Goal: Task Accomplishment & Management: Complete application form

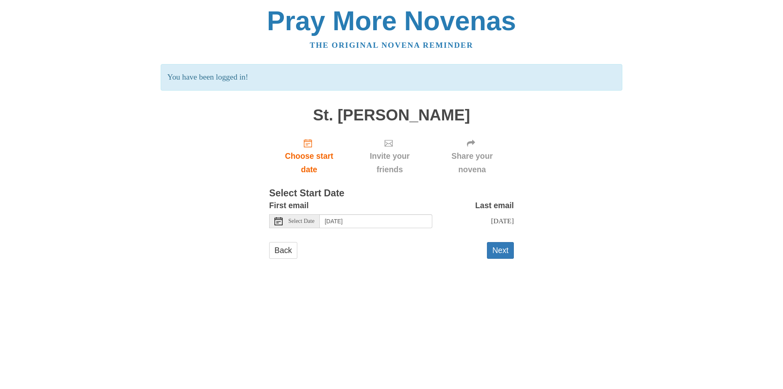
click at [640, 124] on body "Pray More Novenas The original novena reminder You have been logged in! St. Bar…" at bounding box center [391, 141] width 783 height 282
click at [494, 61] on div "Pray More Novenas The original novena reminder You have been logged in! St. Bar…" at bounding box center [391, 141] width 477 height 282
drag, startPoint x: 695, startPoint y: 44, endPoint x: 703, endPoint y: 48, distance: 9.1
click at [699, 46] on body "Pray More Novenas The original novena reminder You have been logged in! St. Bar…" at bounding box center [391, 141] width 783 height 282
drag, startPoint x: 647, startPoint y: 164, endPoint x: 659, endPoint y: 157, distance: 13.3
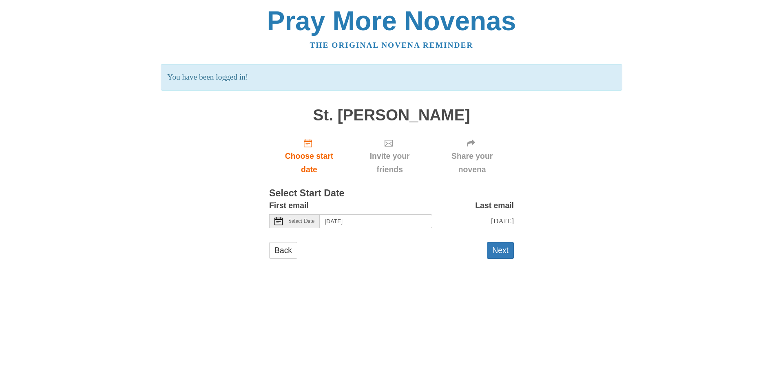
click at [652, 155] on body "Pray More Novenas The original novena reminder You have been logged in! St. Bar…" at bounding box center [391, 141] width 783 height 282
click at [646, 160] on body "Pray More Novenas The original novena reminder You have been logged in! St. Bar…" at bounding box center [391, 141] width 783 height 282
drag, startPoint x: 640, startPoint y: 110, endPoint x: 664, endPoint y: 102, distance: 25.4
click at [651, 105] on body "Pray More Novenas The original novena reminder You have been logged in! St. Bar…" at bounding box center [391, 141] width 783 height 282
drag, startPoint x: 646, startPoint y: 125, endPoint x: 720, endPoint y: 129, distance: 73.5
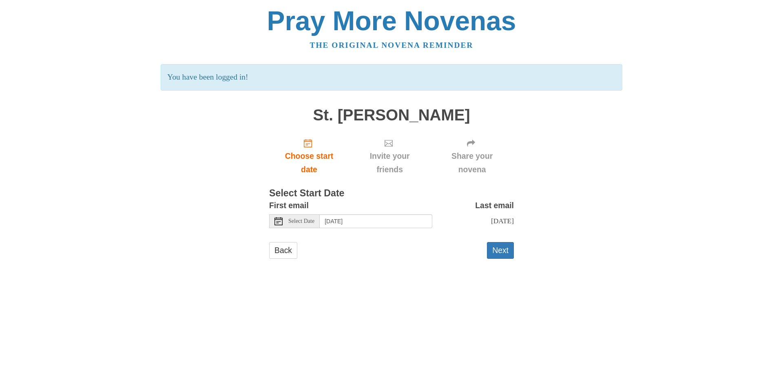
click at [646, 126] on body "Pray More Novenas The original novena reminder You have been logged in! St. Bar…" at bounding box center [391, 141] width 783 height 282
drag, startPoint x: 680, startPoint y: 126, endPoint x: 519, endPoint y: 164, distance: 165.1
click at [532, 164] on body "Pray More Novenas The original novena reminder You have been logged in! St. Bar…" at bounding box center [391, 141] width 783 height 282
click at [345, 228] on div "First email Select Date Saturday, August 30th" at bounding box center [350, 213] width 163 height 29
click at [346, 227] on input "Saturday, August 30th" at bounding box center [376, 221] width 113 height 14
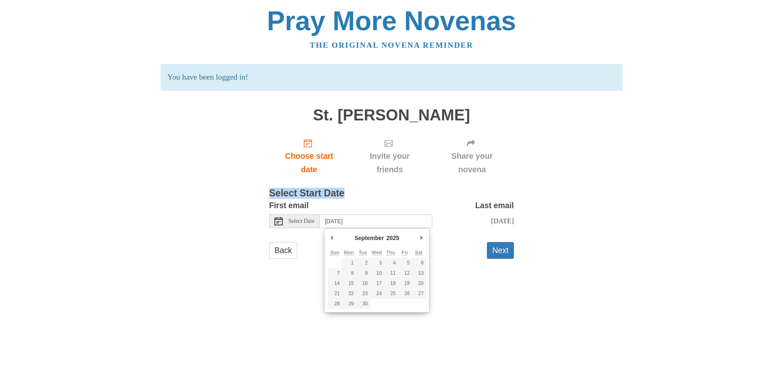
drag, startPoint x: 755, startPoint y: 172, endPoint x: 571, endPoint y: 196, distance: 185.4
click at [575, 195] on body "Pray More Novenas The original novena reminder You have been logged in! St. Bar…" at bounding box center [391, 141] width 783 height 282
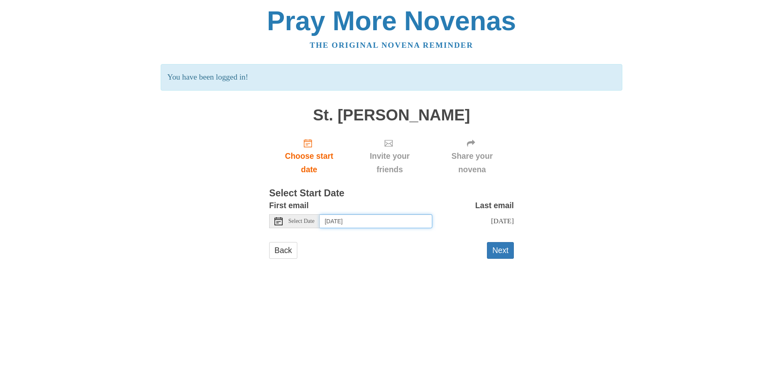
drag, startPoint x: 571, startPoint y: 196, endPoint x: 358, endPoint y: 217, distance: 214.2
click at [360, 217] on input "Saturday, August 30th" at bounding box center [376, 221] width 113 height 14
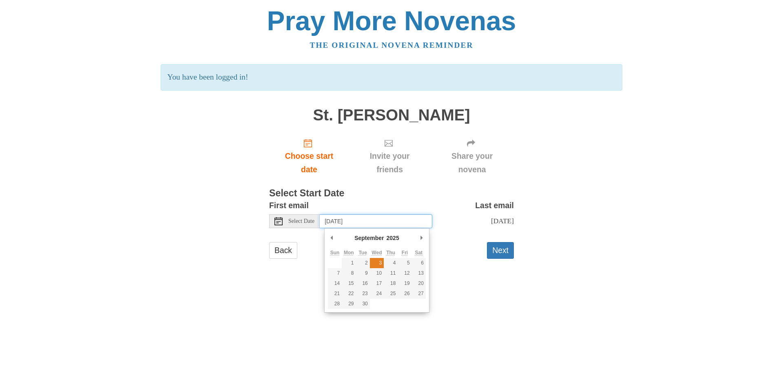
type input "Wednesday, September 3rd"
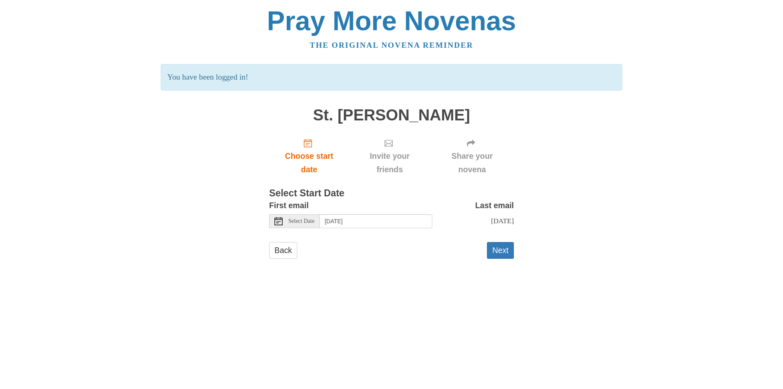
click at [650, 146] on body "Pray More Novenas The original novena reminder You have been logged in! St. Bar…" at bounding box center [391, 141] width 783 height 282
click at [500, 254] on button "Next" at bounding box center [500, 250] width 27 height 17
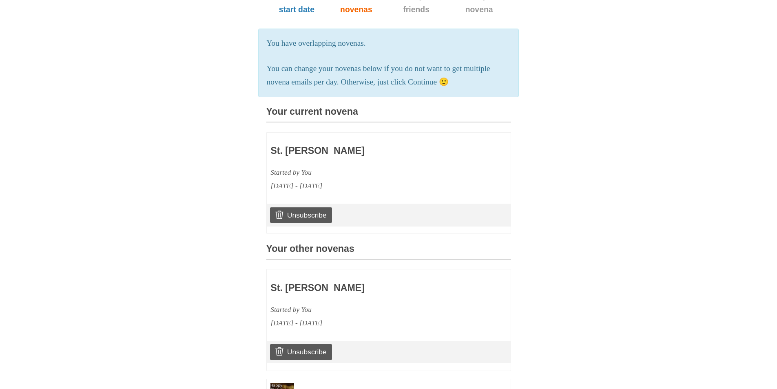
scroll to position [124, 0]
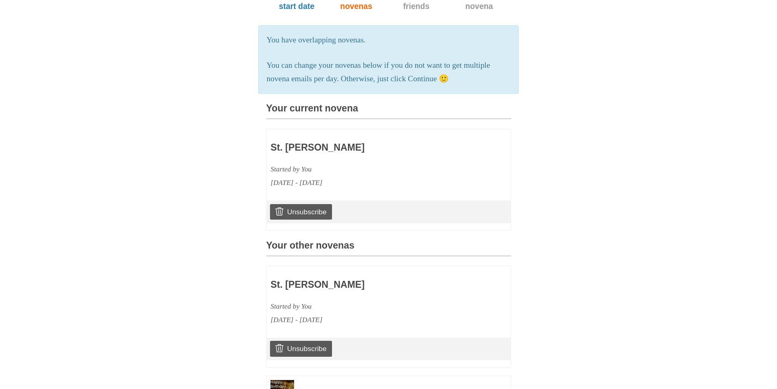
click at [767, 99] on body "Pray More Novenas The original novena reminder St. Bartholomew Novena Choose st…" at bounding box center [388, 201] width 777 height 650
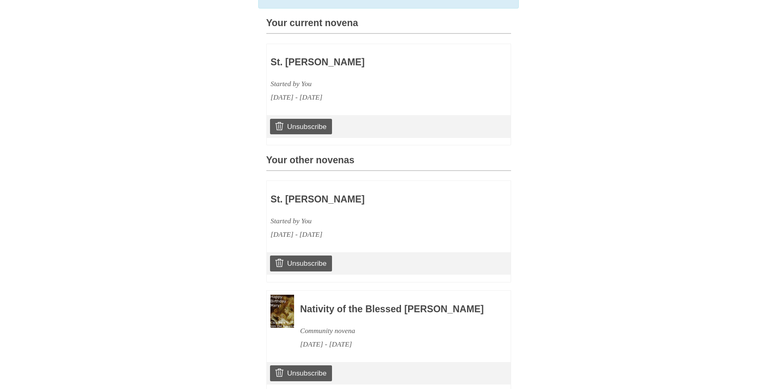
scroll to position [285, 0]
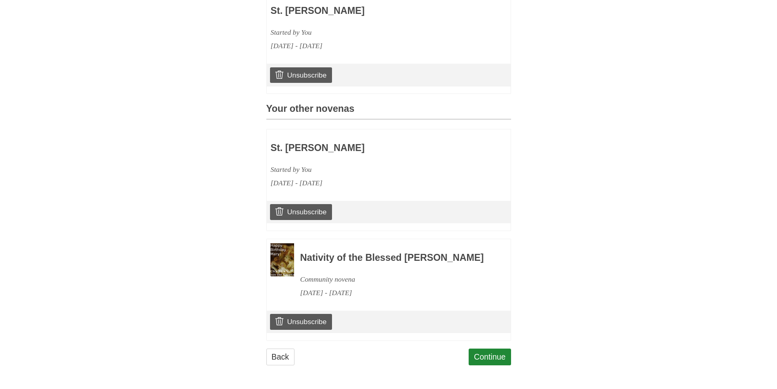
drag, startPoint x: 706, startPoint y: 109, endPoint x: 733, endPoint y: 105, distance: 27.6
click at [706, 108] on body "Pray More Novenas The original novena reminder St. Bartholomew Novena Choose st…" at bounding box center [388, 64] width 777 height 650
click at [682, 104] on body "Pray More Novenas The original novena reminder St. Bartholomew Novena Choose st…" at bounding box center [388, 64] width 777 height 650
click at [308, 205] on link "Unsubscribe" at bounding box center [301, 211] width 62 height 15
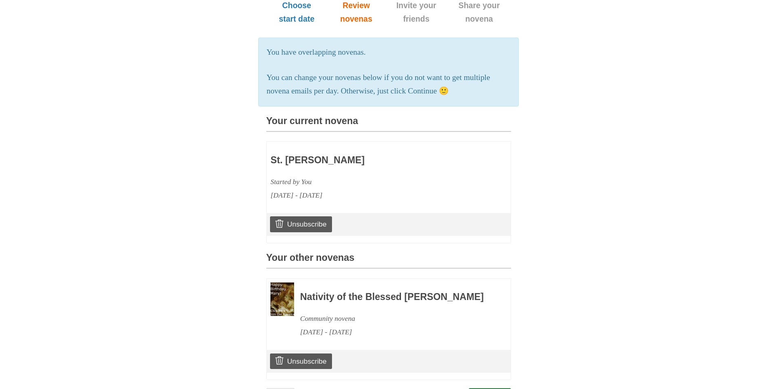
scroll to position [163, 0]
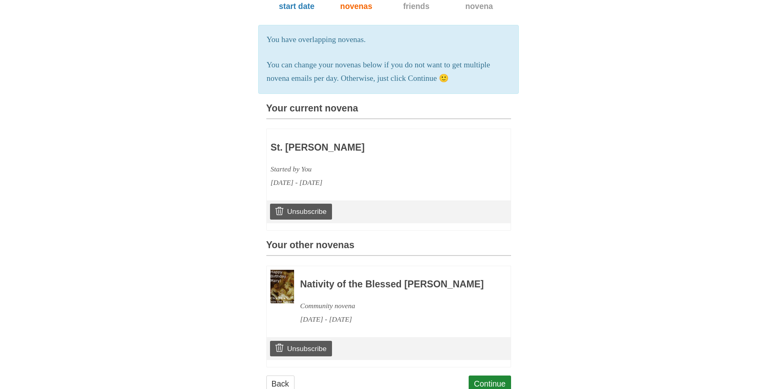
drag, startPoint x: 270, startPoint y: 181, endPoint x: 354, endPoint y: 201, distance: 85.8
click at [349, 189] on div "Started by You September 3, 2025 - September 12, 2025" at bounding box center [364, 175] width 188 height 27
click at [530, 172] on div "Pray More Novenas The original novena reminder You are now unsubscribed from St…" at bounding box center [388, 126] width 477 height 579
click at [628, 47] on body "Pray More Novenas The original novena reminder You are now unsubscribed from St…" at bounding box center [388, 126] width 777 height 579
drag, startPoint x: 674, startPoint y: 214, endPoint x: 684, endPoint y: 214, distance: 9.4
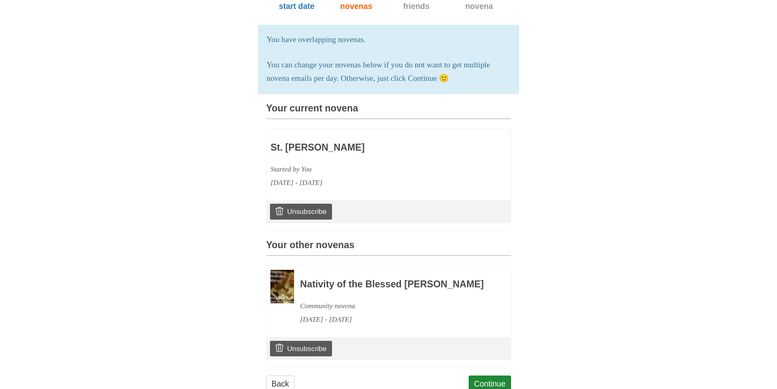
click at [674, 214] on body "Pray More Novenas The original novena reminder You are now unsubscribed from St…" at bounding box center [388, 126] width 777 height 579
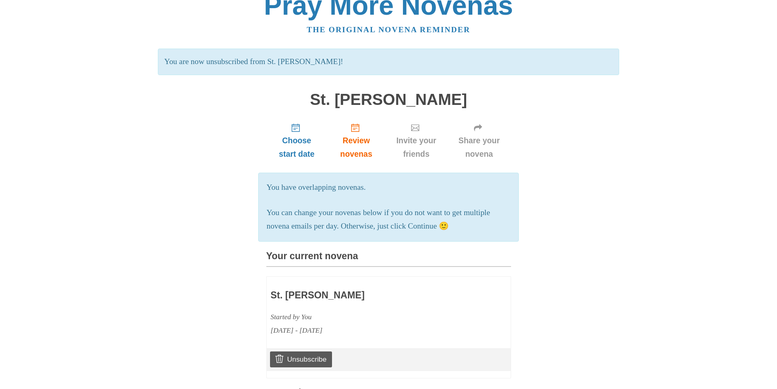
scroll to position [10, 0]
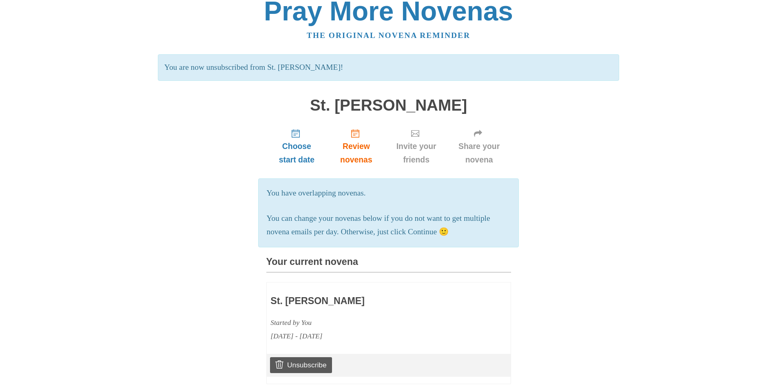
drag, startPoint x: 692, startPoint y: 186, endPoint x: 782, endPoint y: 164, distance: 92.3
click at [707, 180] on body "Pray More Novenas The original novena reminder You are now unsubscribed from St…" at bounding box center [388, 279] width 777 height 579
drag, startPoint x: 577, startPoint y: 141, endPoint x: 552, endPoint y: 142, distance: 24.9
drag, startPoint x: 552, startPoint y: 142, endPoint x: 632, endPoint y: 91, distance: 94.5
click at [575, 100] on div "Pray More Novenas The original novena reminder You are now unsubscribed from St…" at bounding box center [388, 279] width 477 height 579
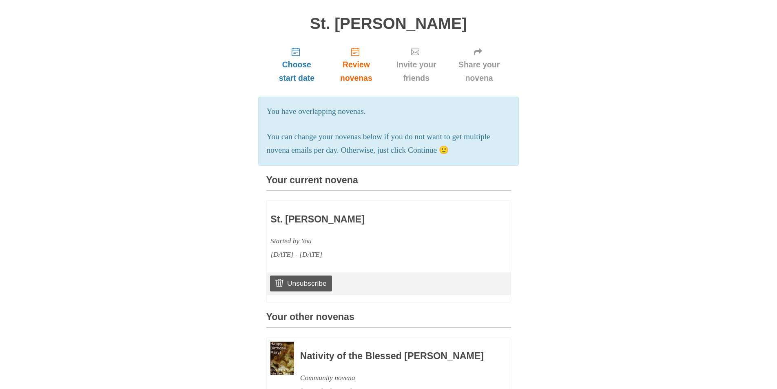
click at [652, 75] on body "Pray More Novenas The original novena reminder You are now unsubscribed from St…" at bounding box center [388, 198] width 777 height 579
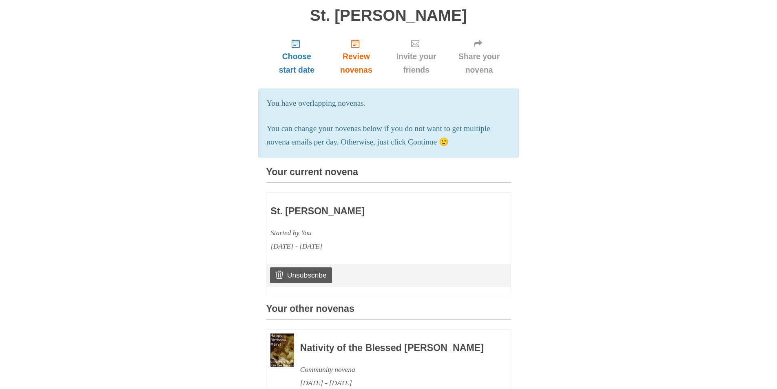
scroll to position [214, 0]
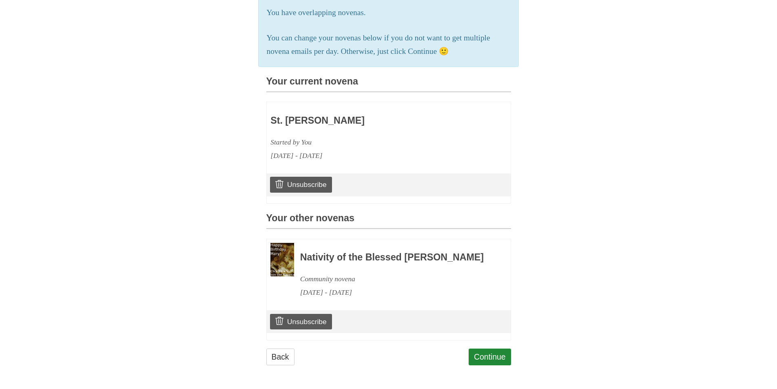
drag, startPoint x: 651, startPoint y: 92, endPoint x: 754, endPoint y: 99, distance: 103.4
click at [684, 92] on body "Pray More Novenas The original novena reminder You are now unsubscribed from St…" at bounding box center [388, 99] width 777 height 579
drag, startPoint x: 671, startPoint y: 187, endPoint x: 510, endPoint y: 316, distance: 206.3
click at [510, 316] on body "Pray More Novenas The original novena reminder You are now unsubscribed from St…" at bounding box center [388, 99] width 777 height 579
drag, startPoint x: 510, startPoint y: 316, endPoint x: 498, endPoint y: 359, distance: 44.3
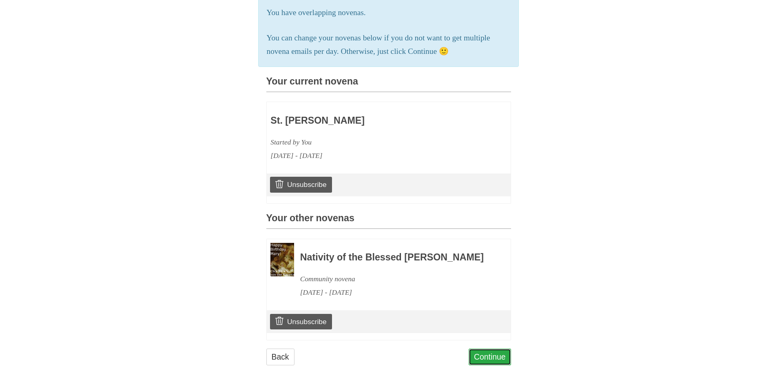
click at [498, 359] on link "Continue" at bounding box center [490, 356] width 42 height 17
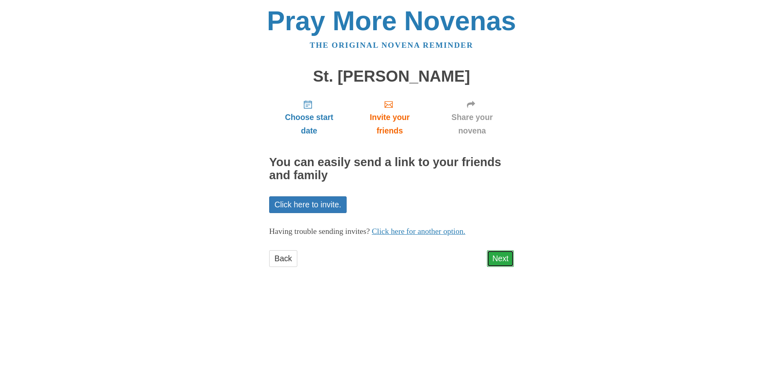
click at [501, 262] on link "Next" at bounding box center [500, 258] width 27 height 17
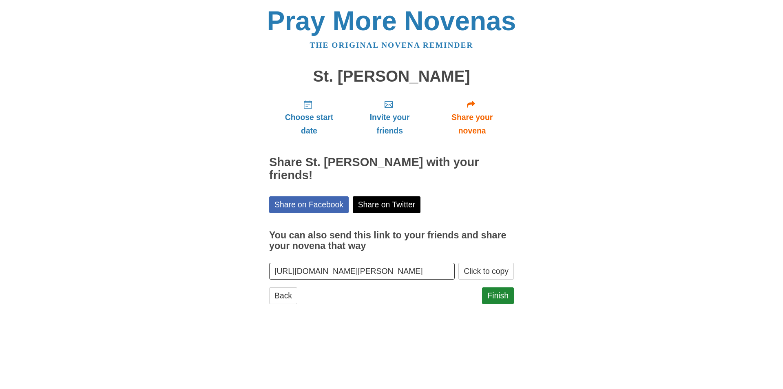
click at [714, 84] on body "Pray More Novenas The original novena reminder St. [PERSON_NAME] Choose start d…" at bounding box center [391, 163] width 783 height 327
